Goal: Task Accomplishment & Management: Use online tool/utility

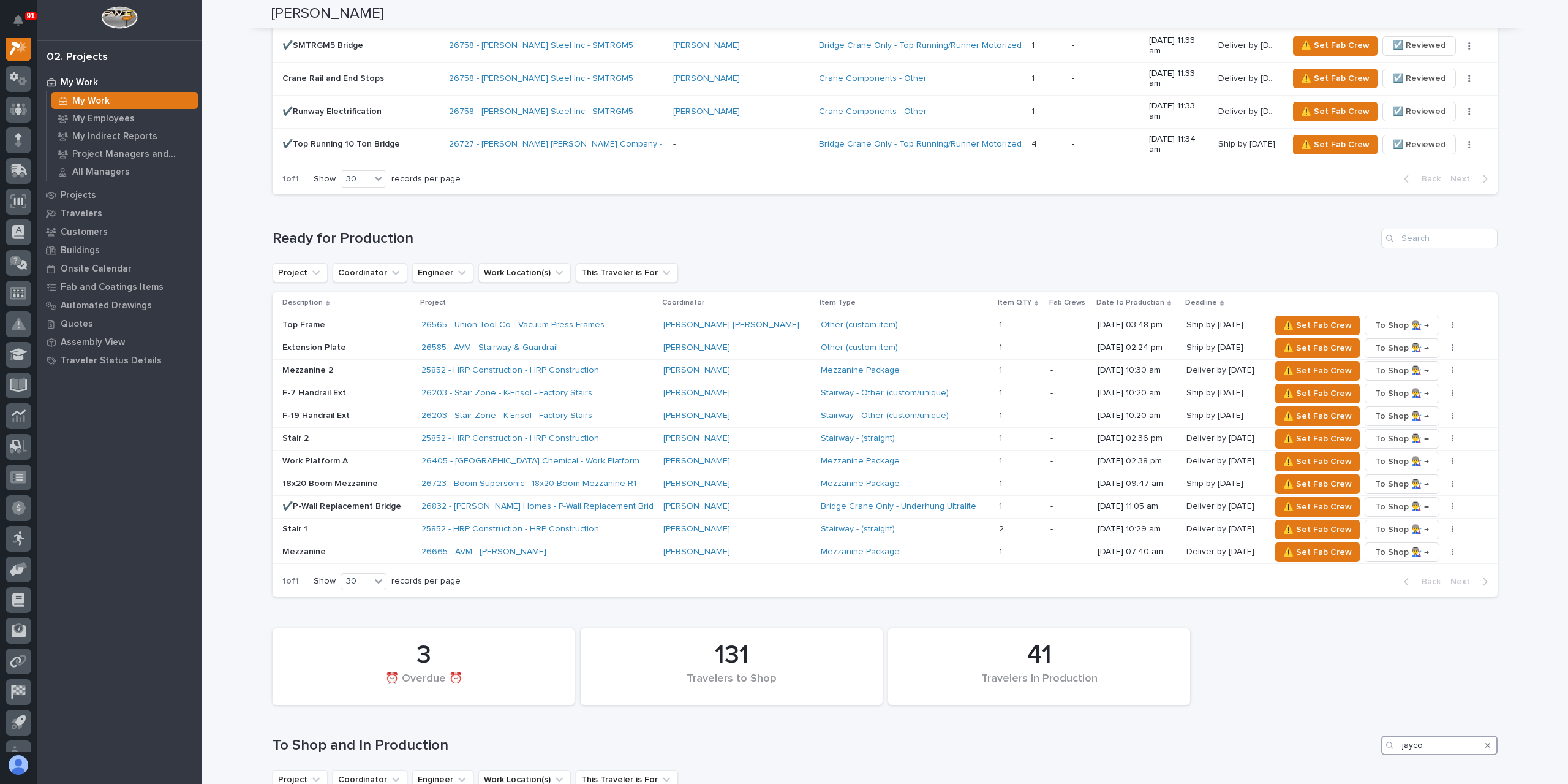
scroll to position [1665, 0]
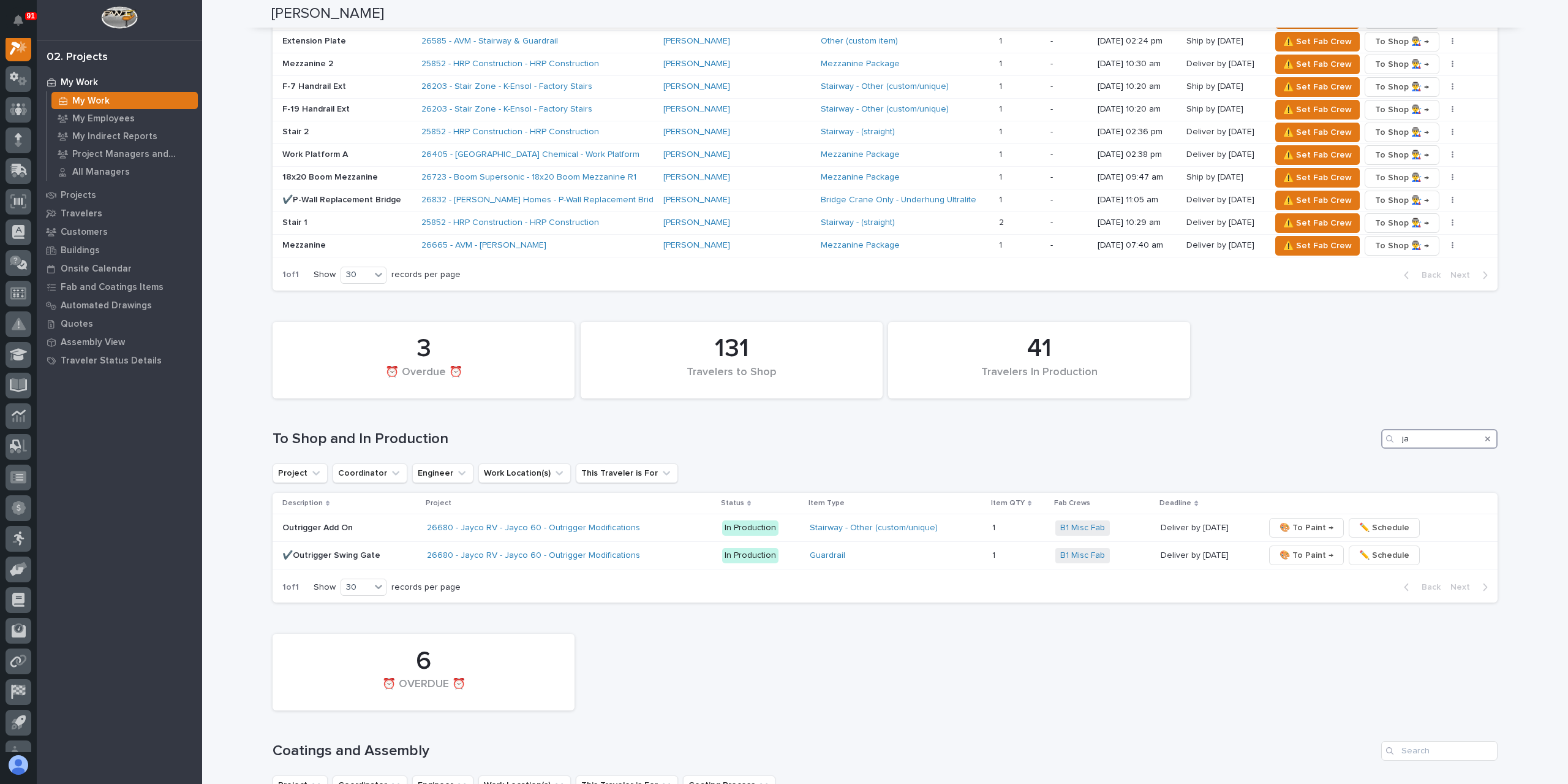
type input "j"
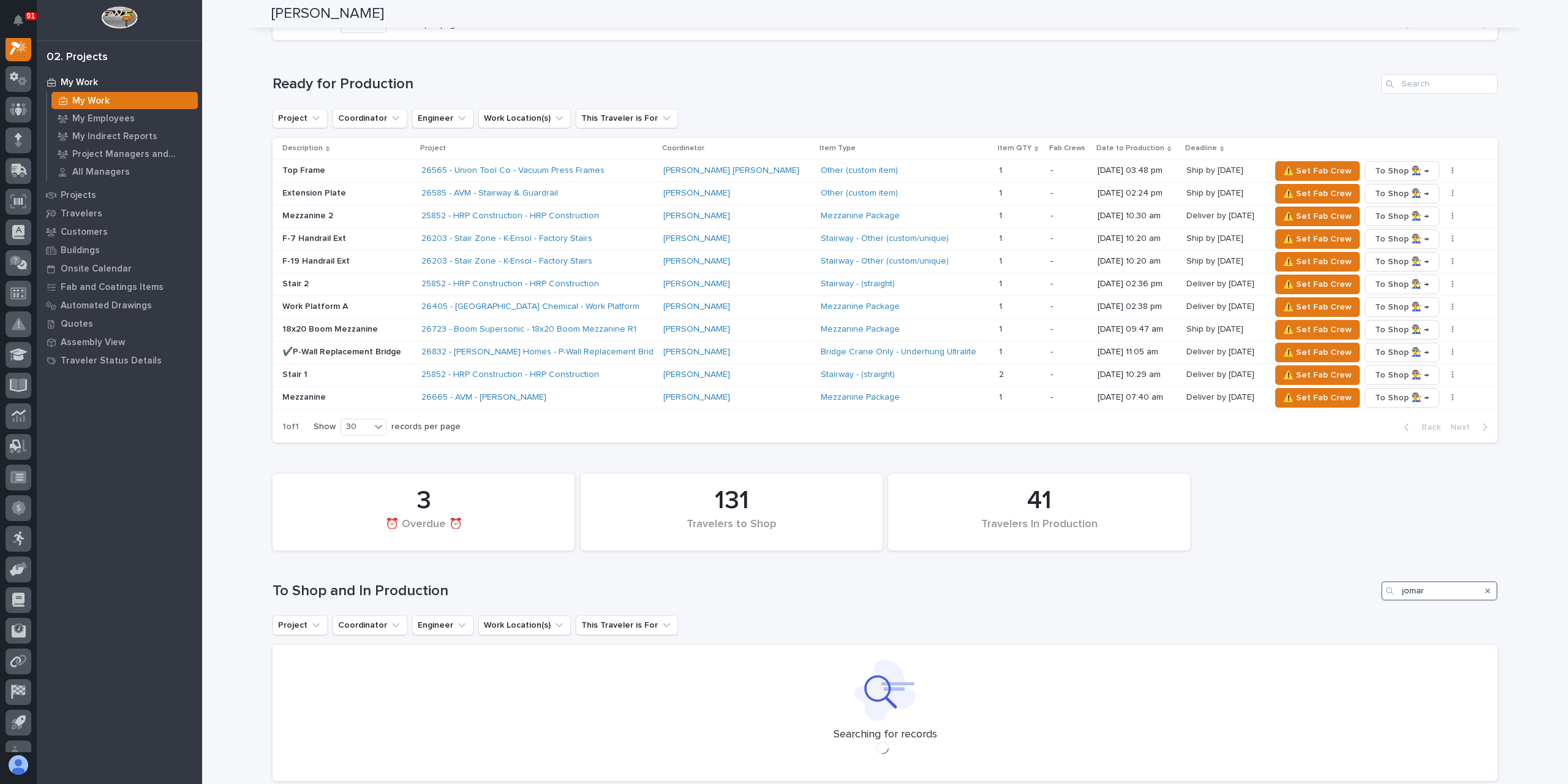
scroll to position [1486, 0]
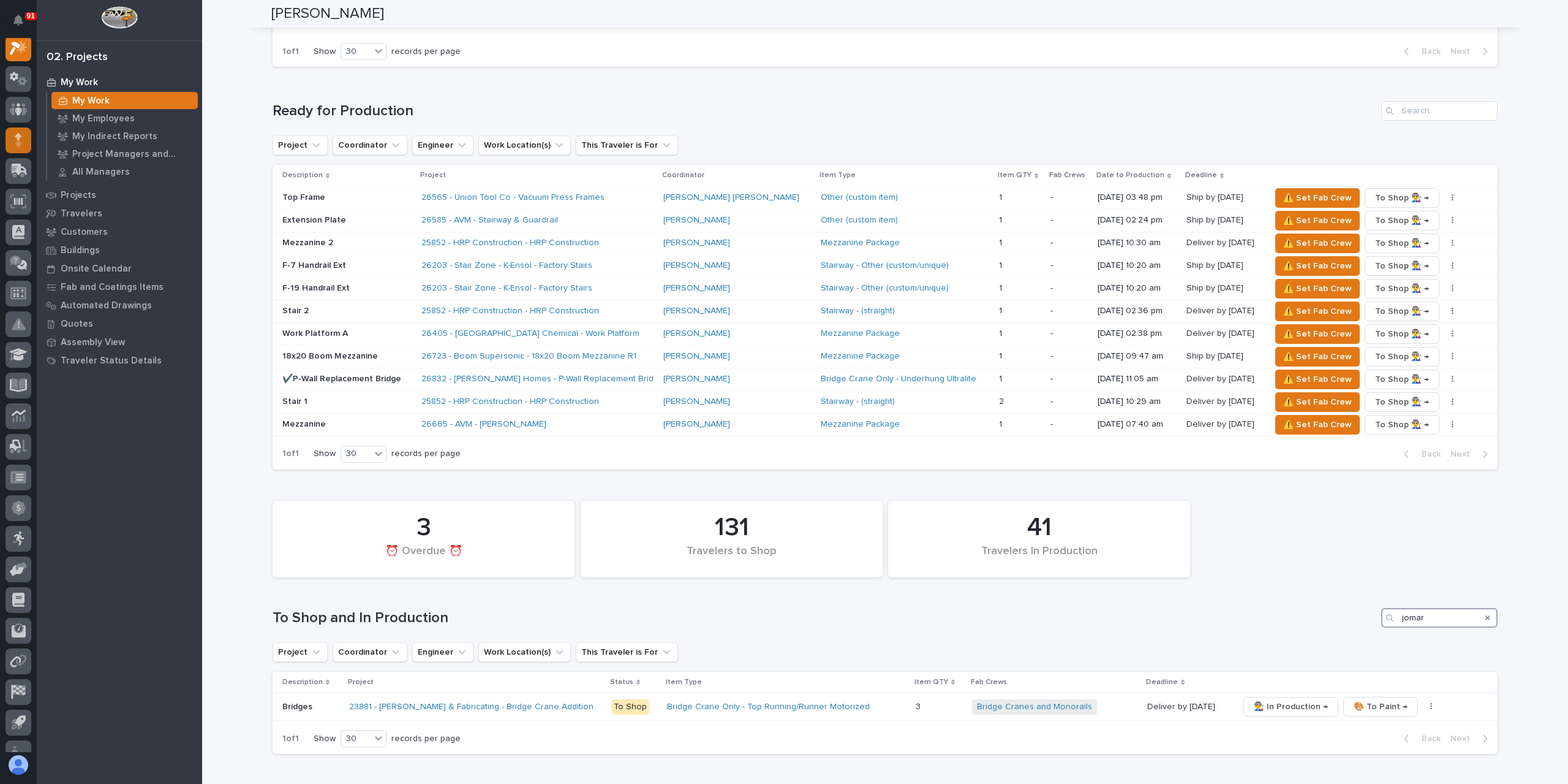
type input "jomar"
click at [16, 141] on icon at bounding box center [18, 140] width 7 height 14
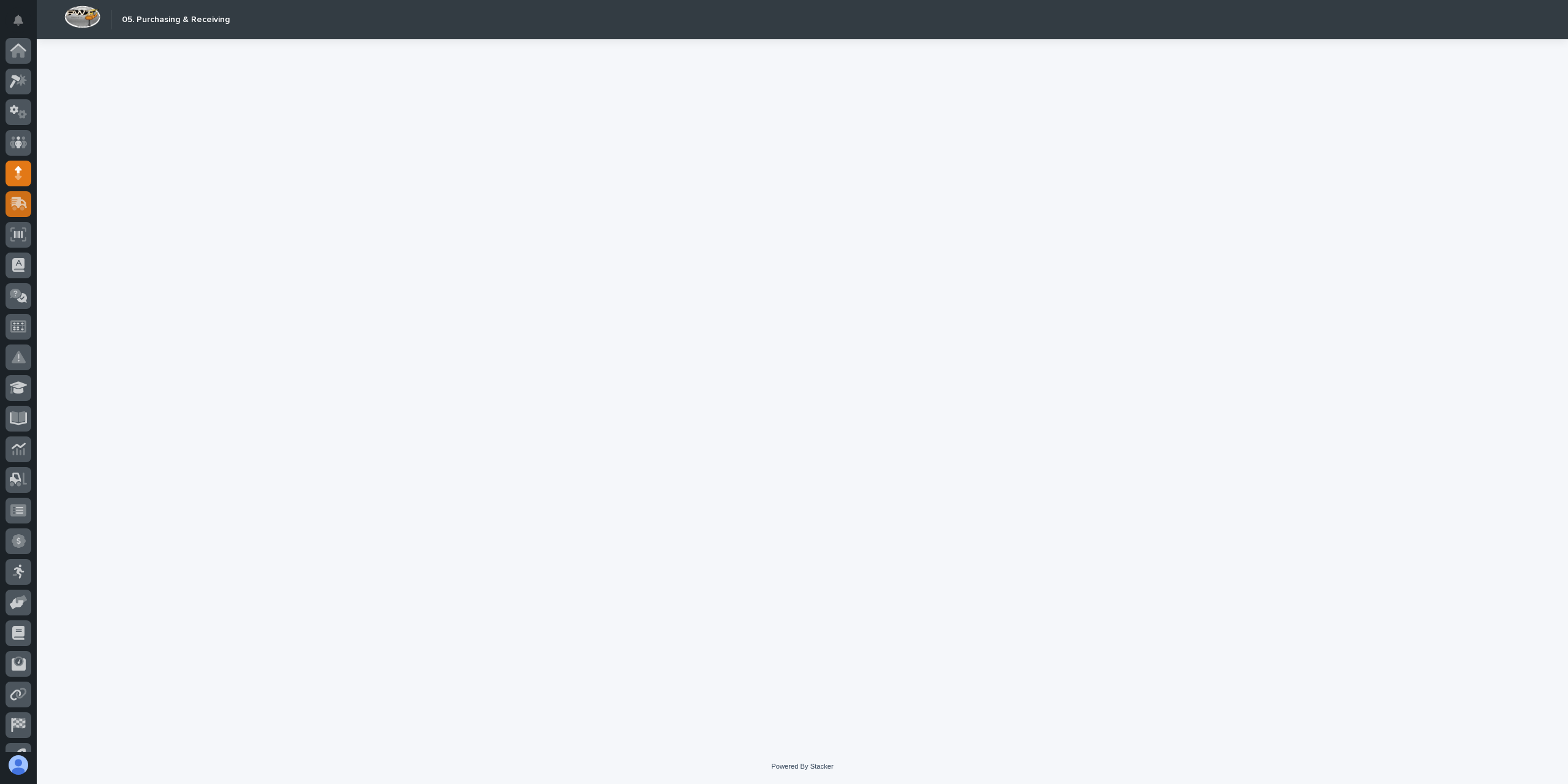
scroll to position [52, 0]
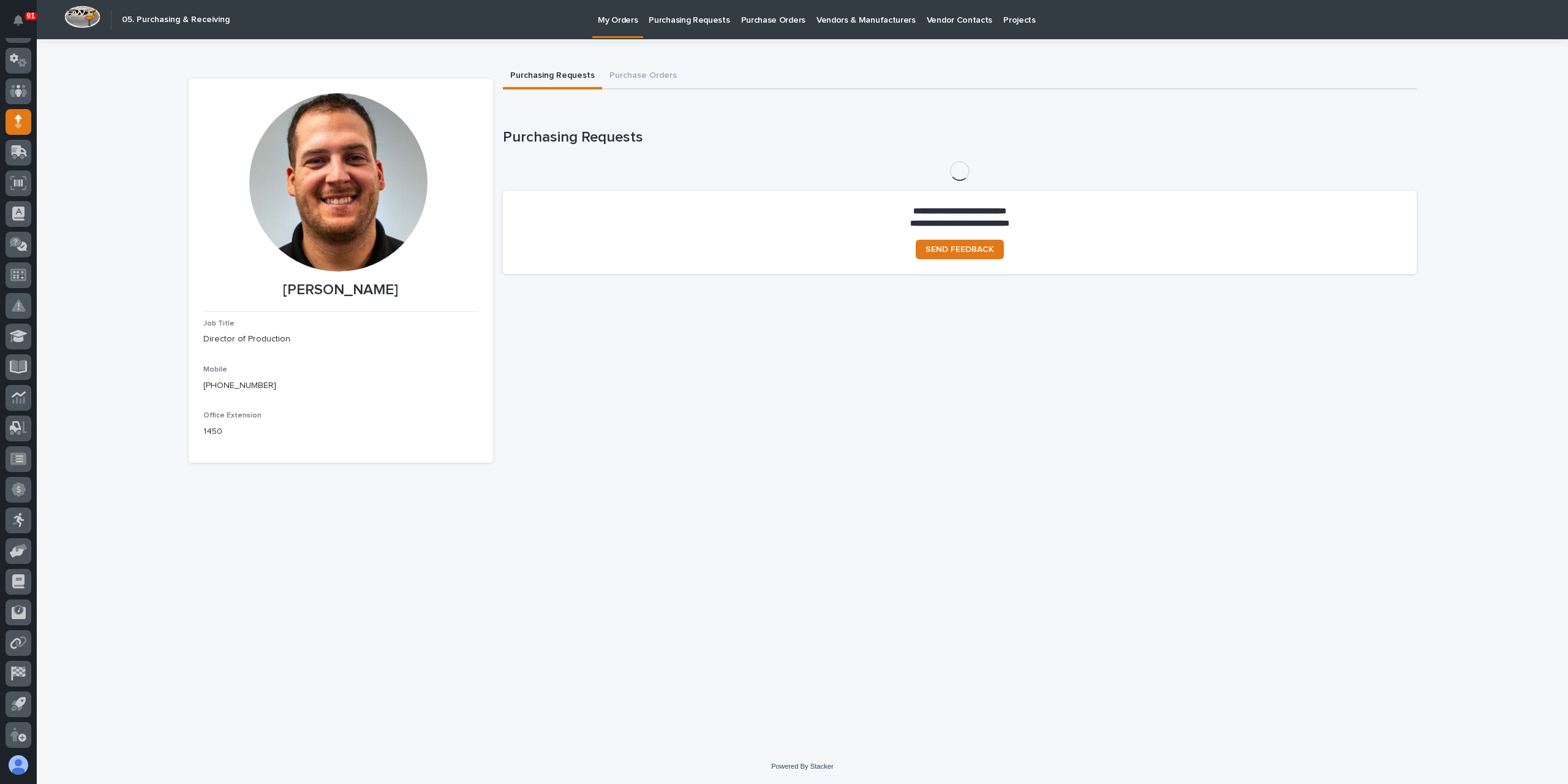
click at [697, 15] on p "Purchasing Requests" at bounding box center [689, 13] width 81 height 26
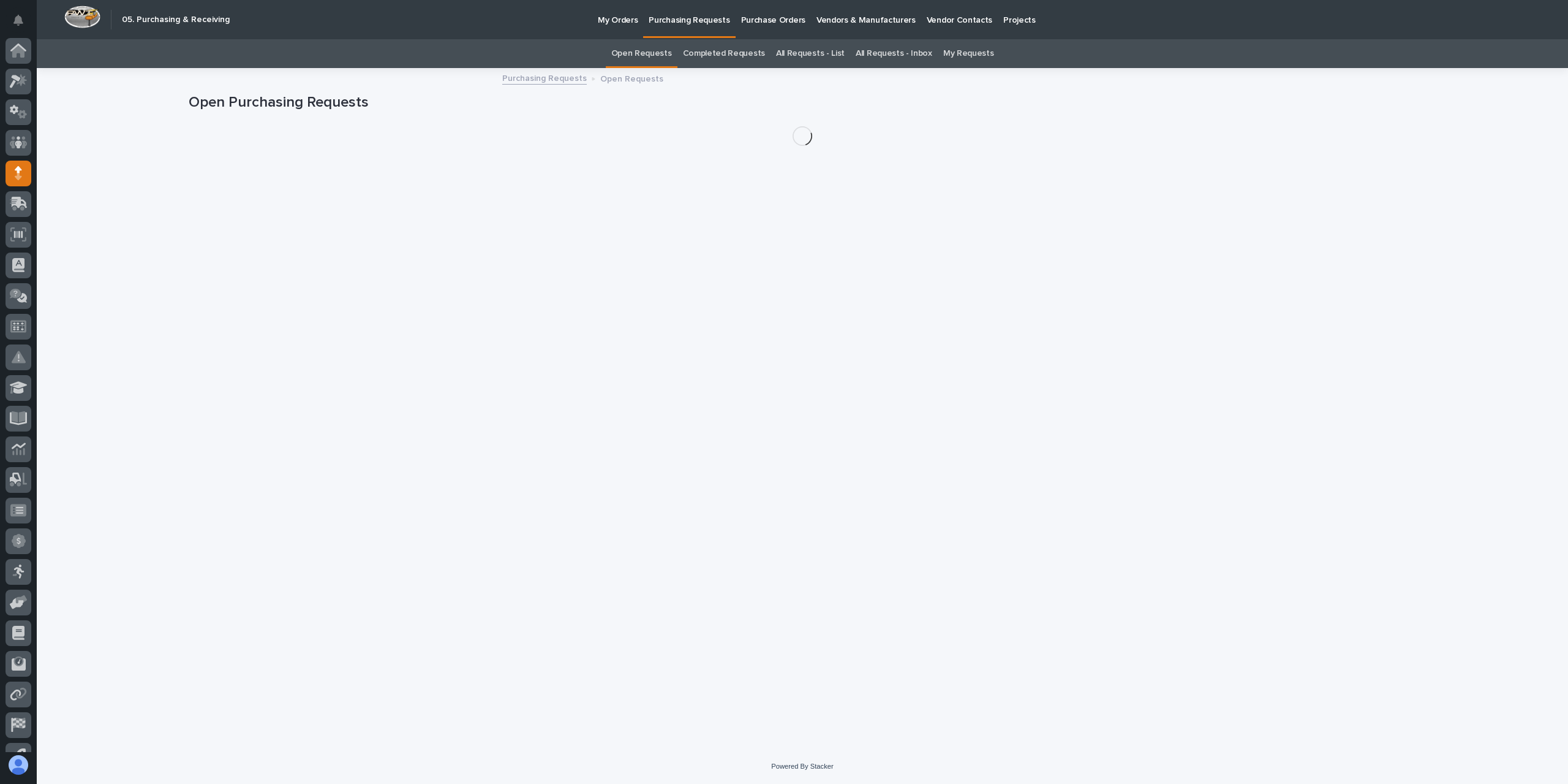
scroll to position [52, 0]
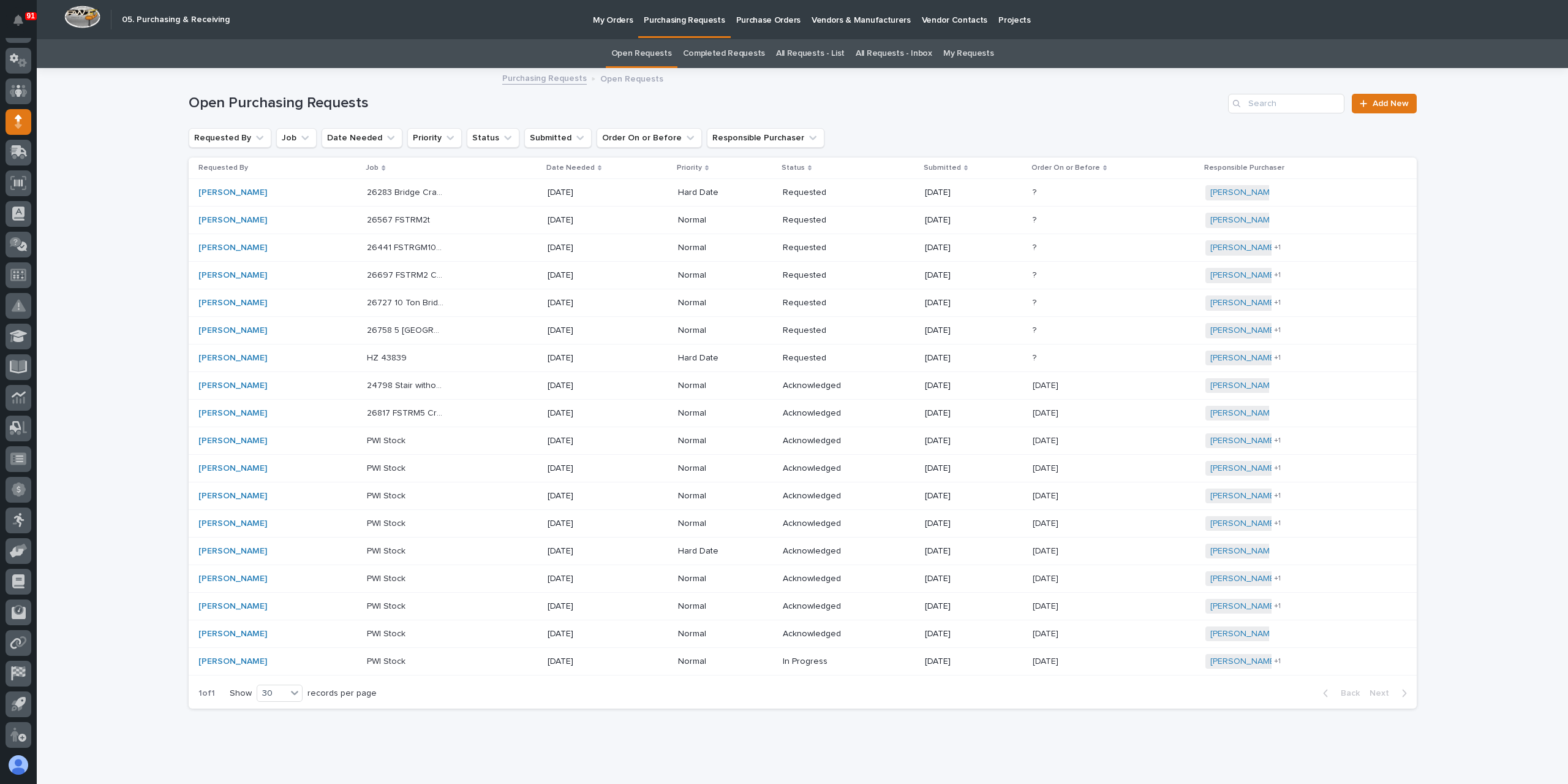
click at [830, 62] on link "All Requests - List" at bounding box center [809, 53] width 68 height 29
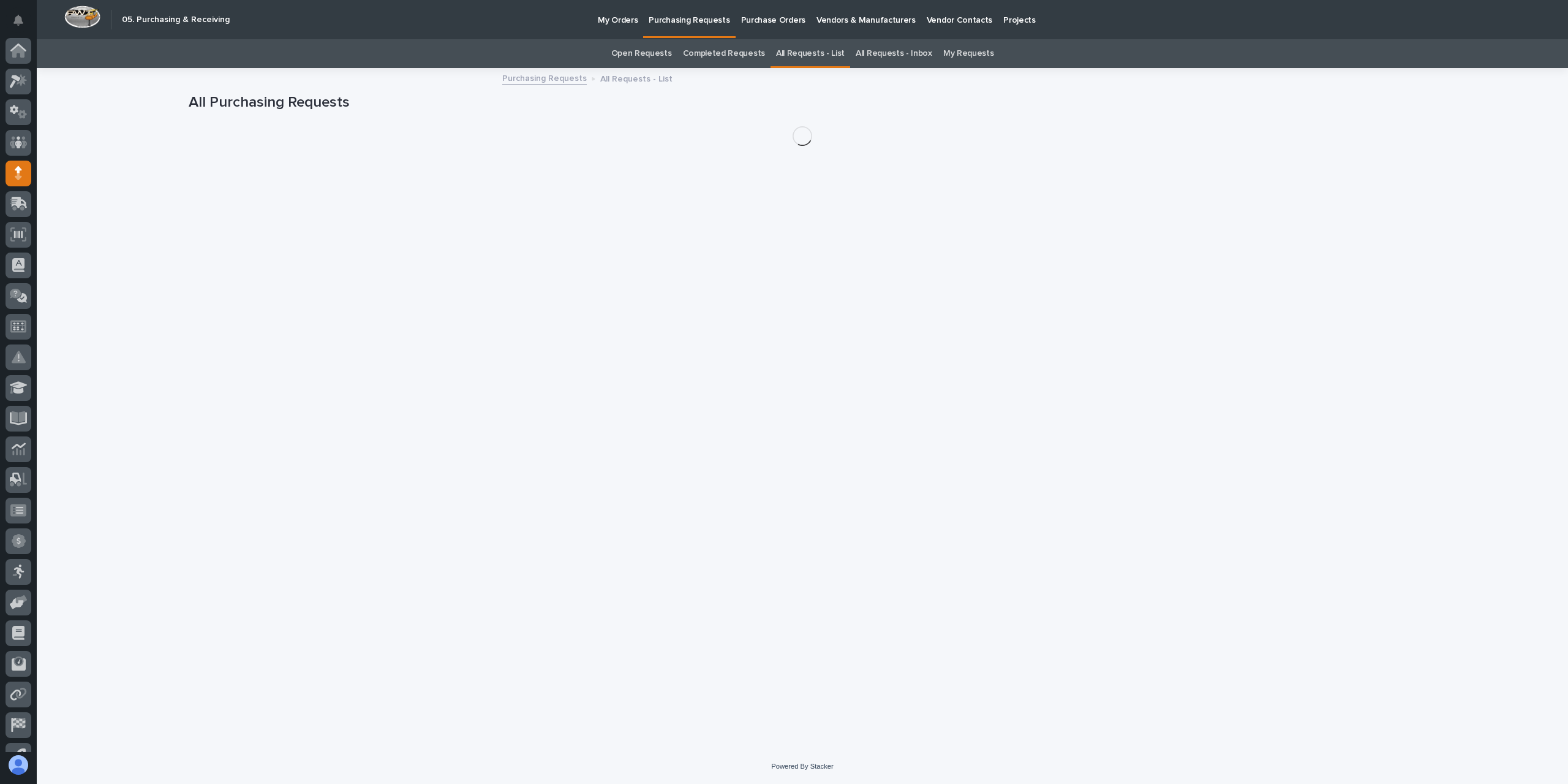
scroll to position [52, 0]
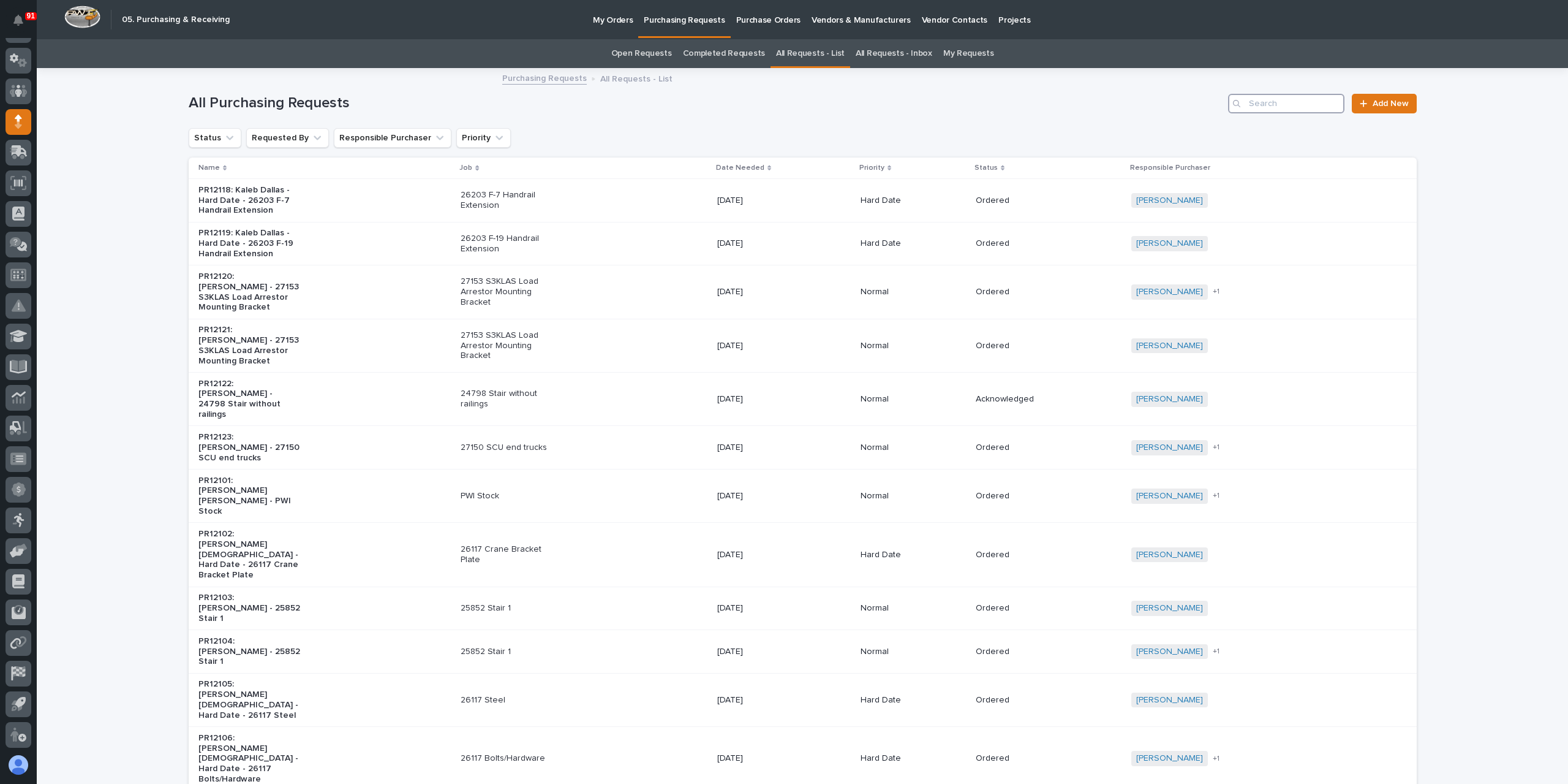
click at [1305, 108] on input "Search" at bounding box center [1286, 103] width 116 height 20
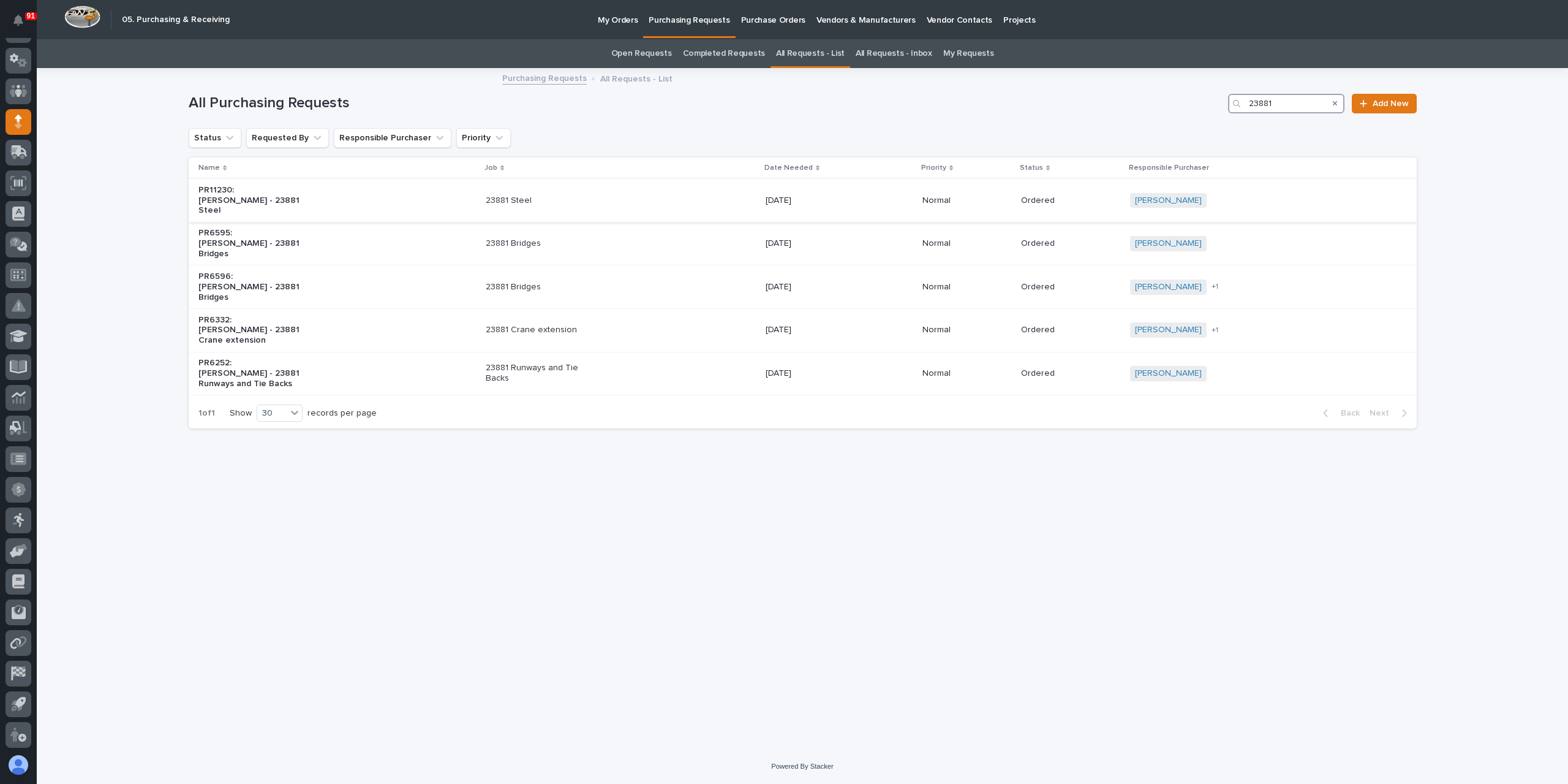
type input "23881"
click at [561, 202] on div "23881 Steel" at bounding box center [620, 201] width 270 height 20
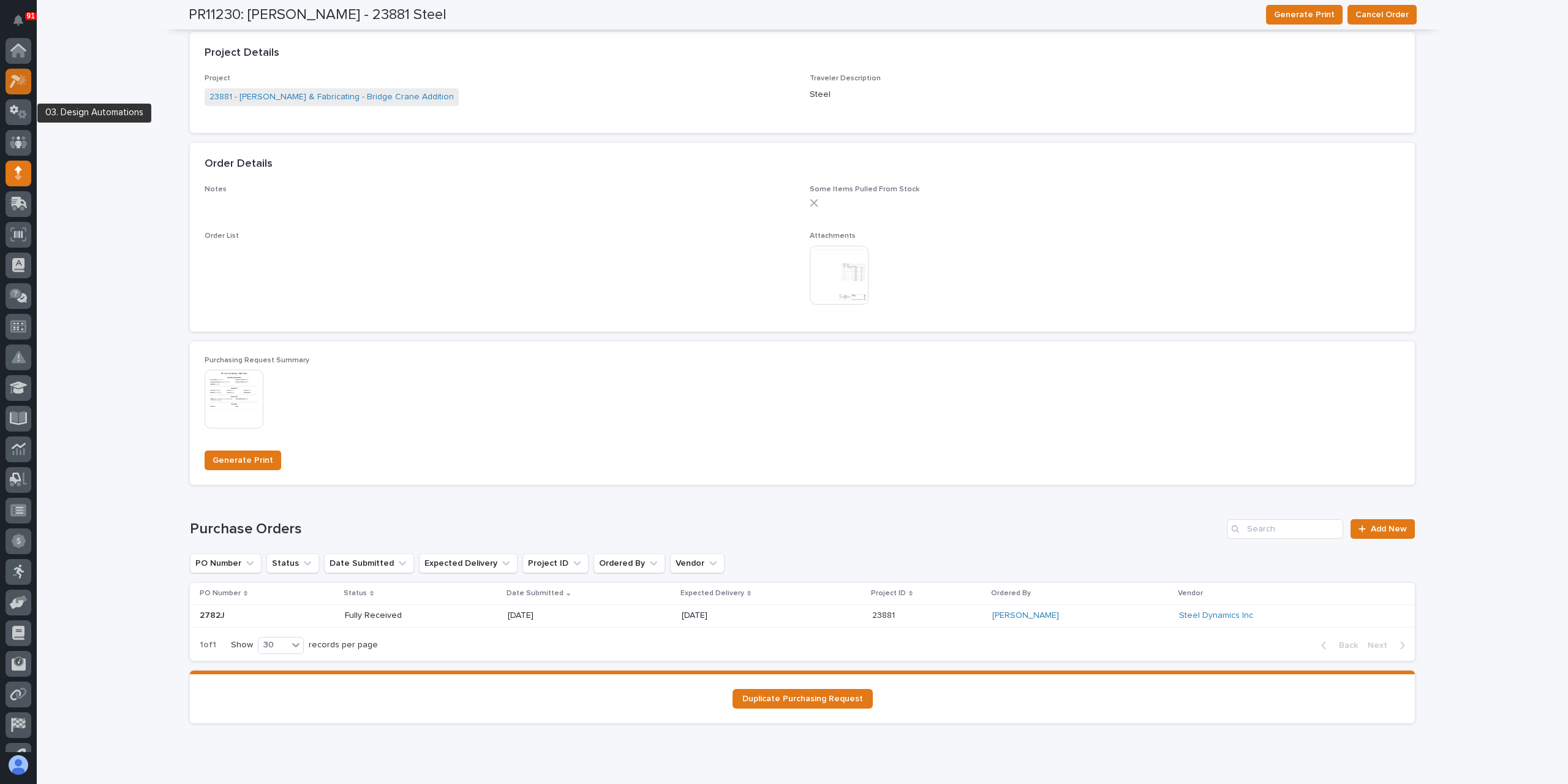
click at [13, 82] on icon at bounding box center [15, 81] width 11 height 13
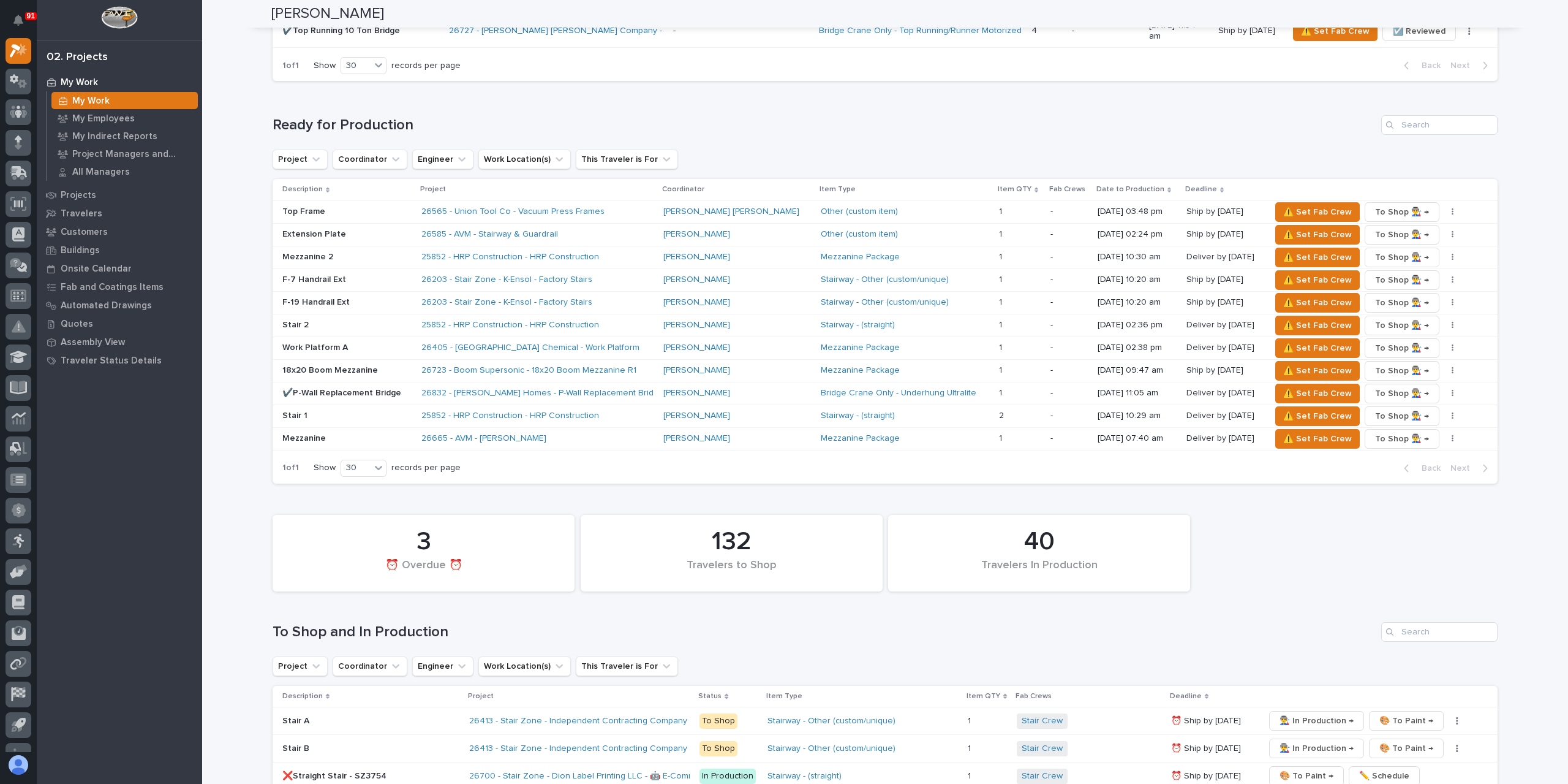
scroll to position [1471, 0]
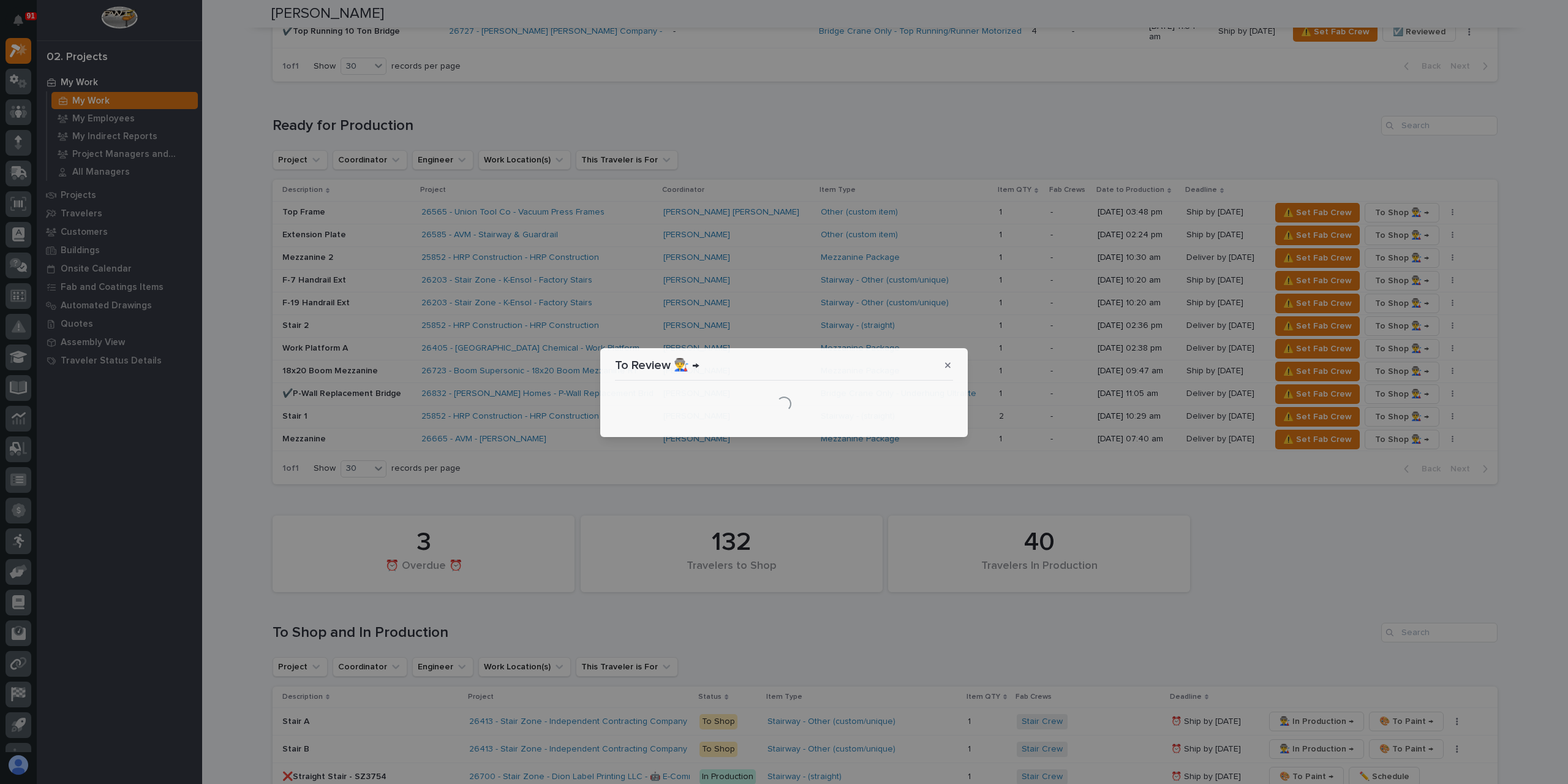
scroll to position [0, 0]
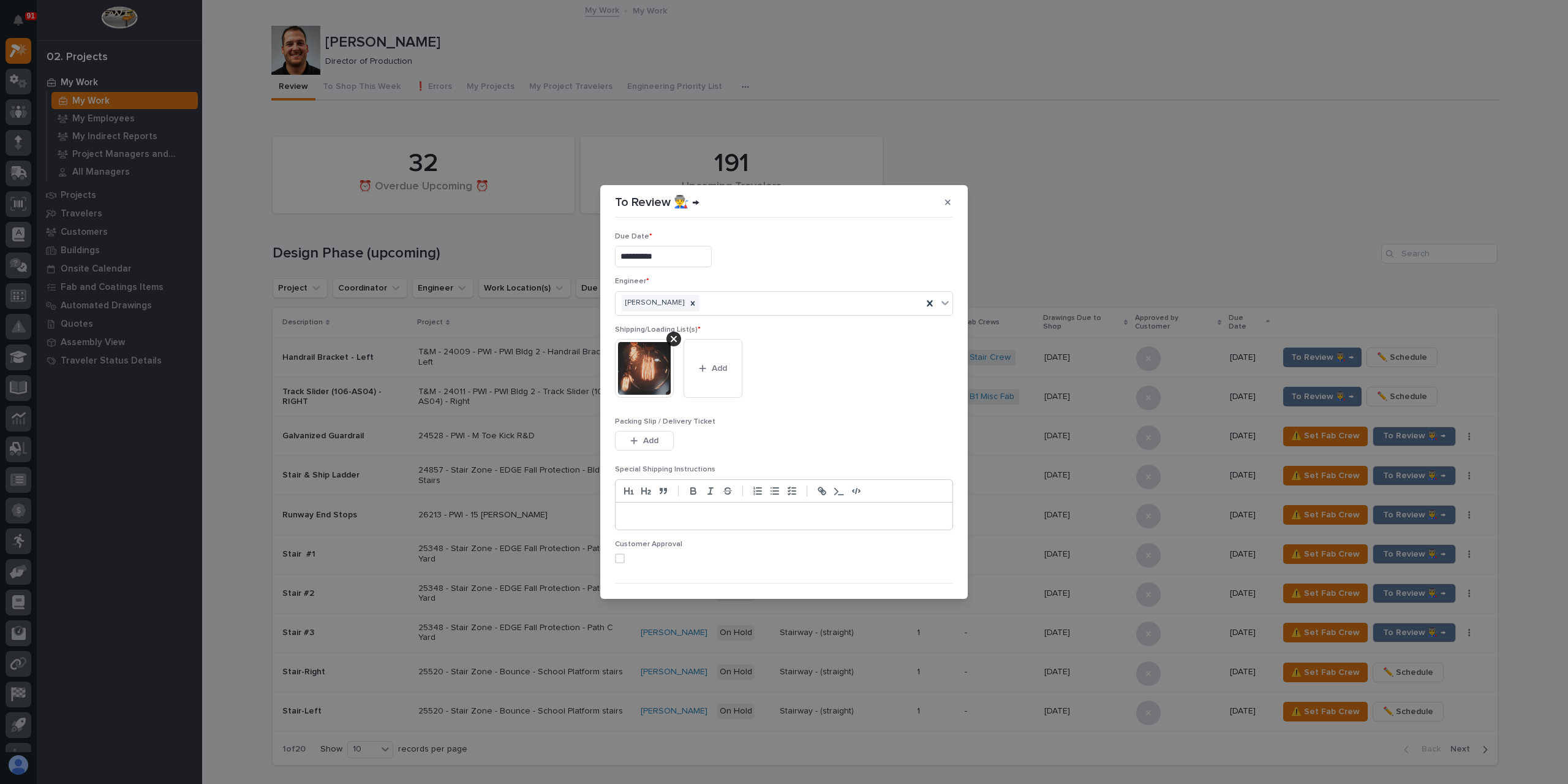
click at [955, 197] on button "button" at bounding box center [948, 202] width 20 height 20
click at [954, 197] on div "191 Upcoming Travelers 32 ⏰ Overdue Upcoming ⏰" at bounding box center [885, 174] width 1237 height 89
click at [951, 200] on div "191 Upcoming Travelers 32 ⏰ Overdue Upcoming ⏰" at bounding box center [885, 174] width 1237 height 89
click at [951, 200] on div "191 Upcoming Travelers 32 ⏰ Overdue Upcoming ⏰" at bounding box center [885, 174] width 1237 height 89
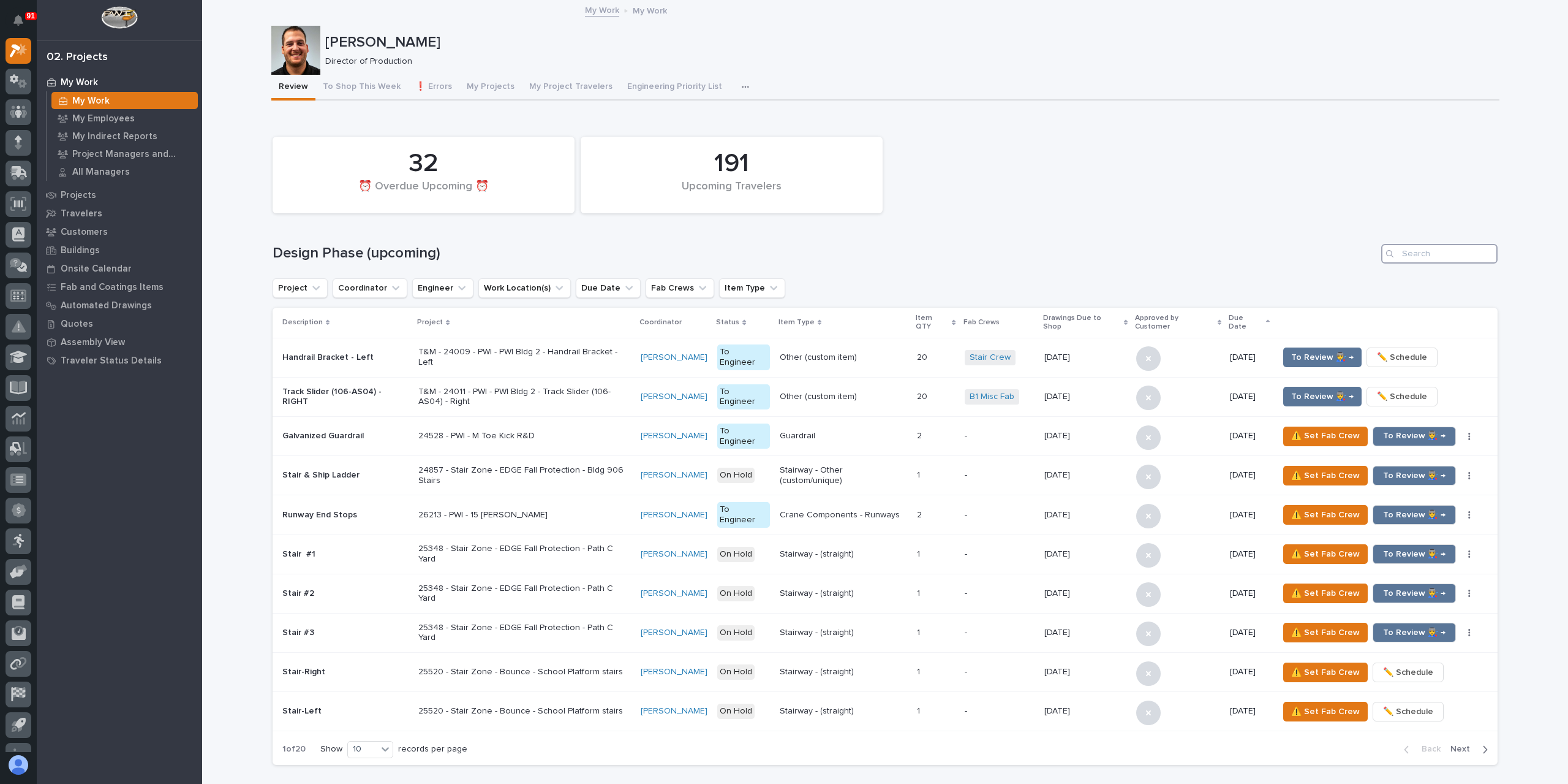
click at [1411, 254] on input "Search" at bounding box center [1439, 253] width 116 height 20
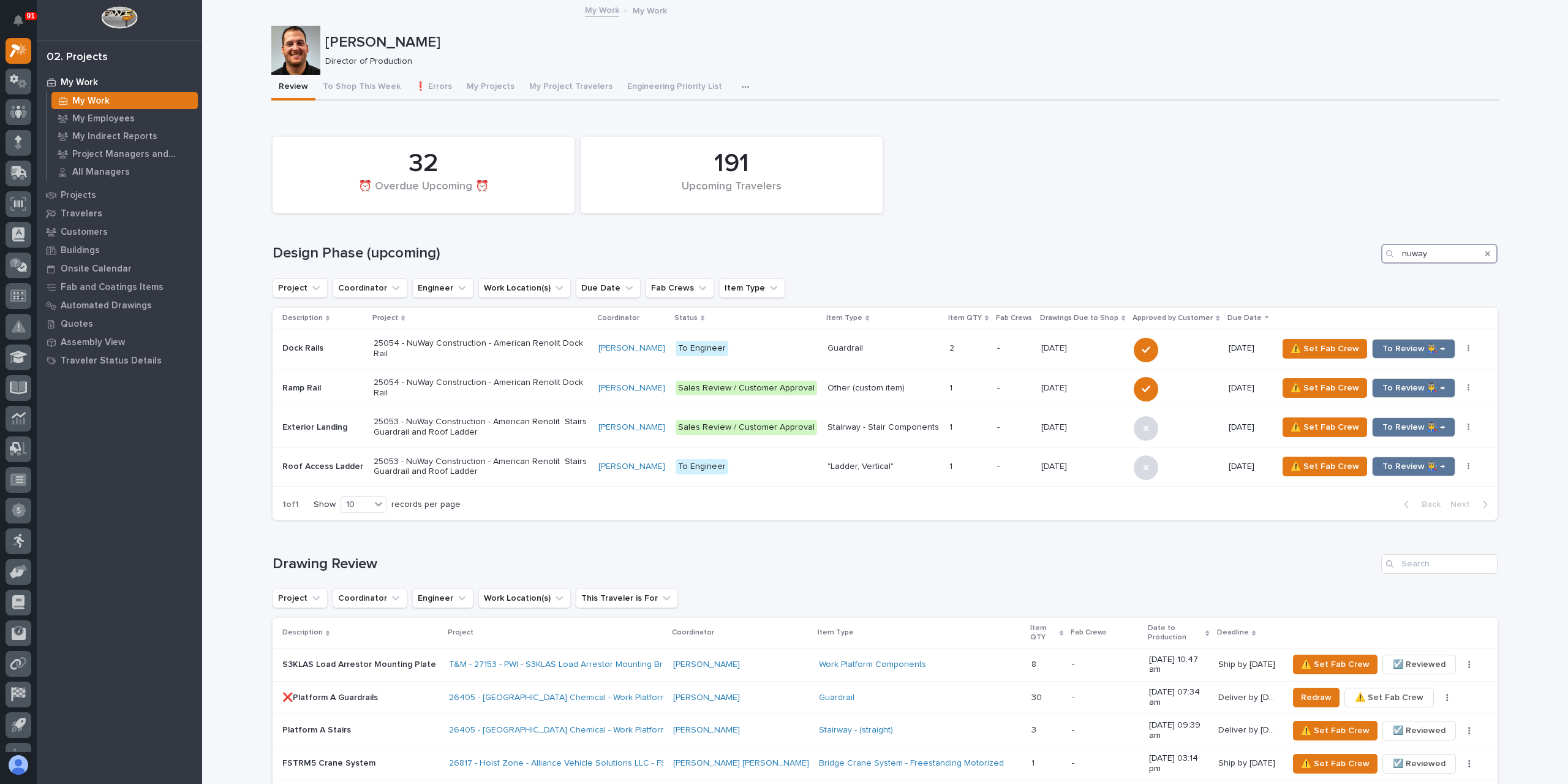
type input "nuway"
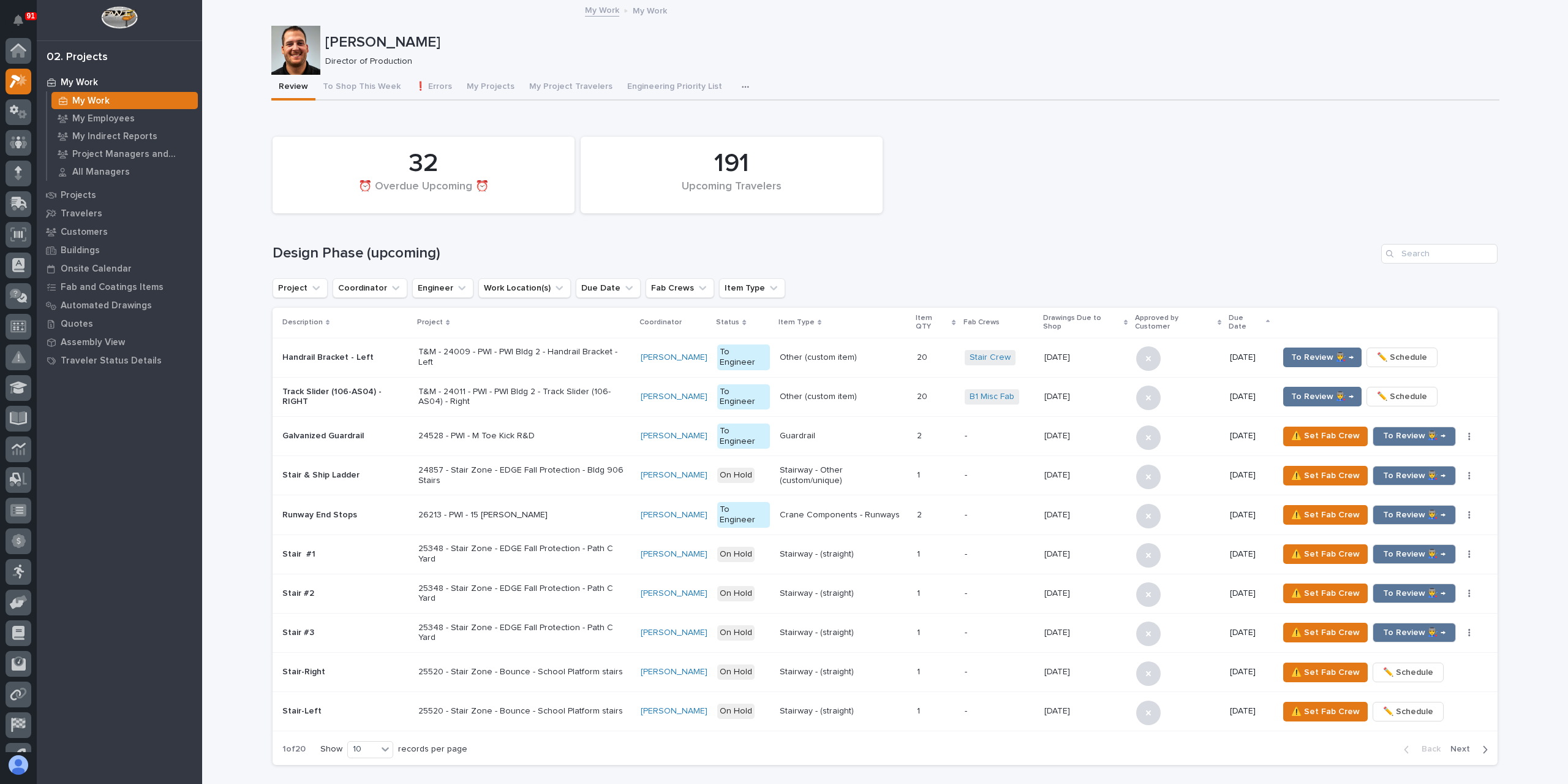
scroll to position [31, 0]
